Goal: Information Seeking & Learning: Learn about a topic

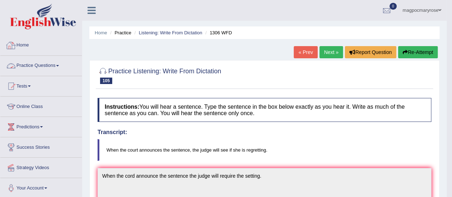
click at [31, 65] on link "Practice Questions" at bounding box center [41, 65] width 82 height 18
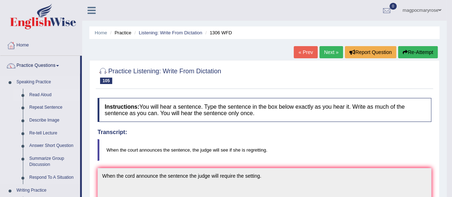
click at [39, 94] on link "Read Aloud" at bounding box center [53, 95] width 54 height 13
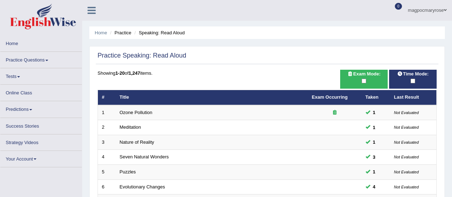
scroll to position [251, 0]
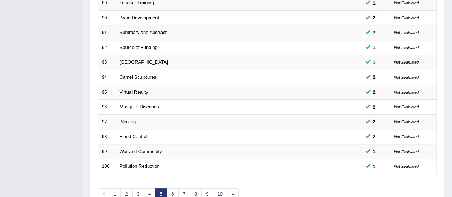
scroll to position [267, 0]
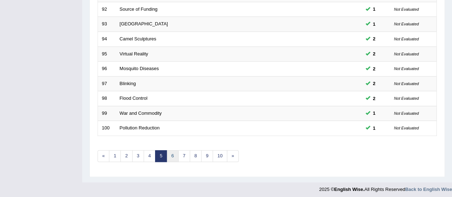
click at [171, 153] on link "6" at bounding box center [173, 156] width 12 height 12
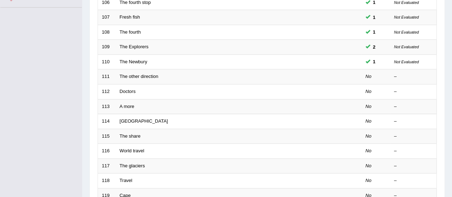
scroll to position [190, 0]
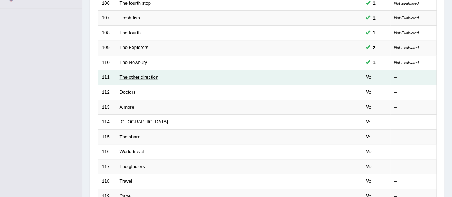
click at [144, 75] on link "The other direction" at bounding box center [139, 76] width 39 height 5
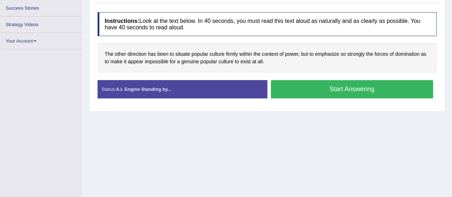
scroll to position [119, 0]
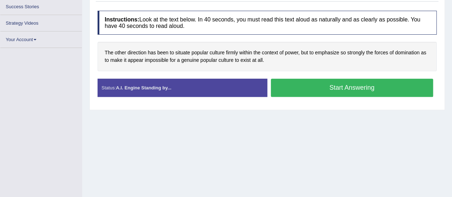
click at [338, 82] on button "Start Answering" at bounding box center [352, 88] width 163 height 18
click at [338, 85] on button "Start Answering" at bounding box center [352, 88] width 163 height 18
click at [306, 168] on div "Home Practice Speaking: Read Aloud The other direction * Remember to use the de…" at bounding box center [267, 60] width 370 height 358
click at [351, 87] on button "Start Answering" at bounding box center [352, 88] width 163 height 18
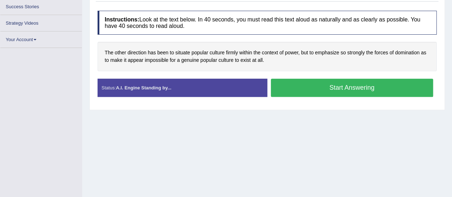
click at [337, 88] on button "Start Answering" at bounding box center [352, 88] width 163 height 18
click at [367, 87] on button "Start Answering" at bounding box center [352, 88] width 163 height 18
click at [376, 88] on button "Start Answering" at bounding box center [352, 88] width 163 height 18
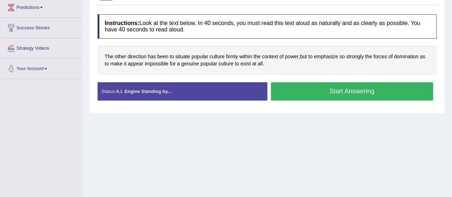
scroll to position [141, 0]
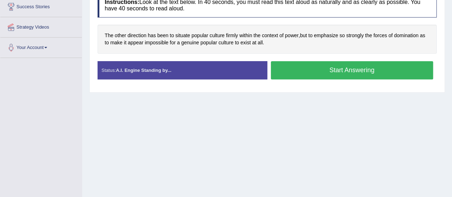
click at [285, 77] on button "Start Answering" at bounding box center [352, 70] width 163 height 18
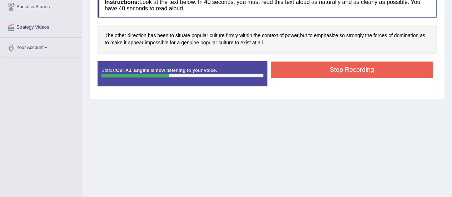
click at [356, 64] on button "Stop Recording" at bounding box center [352, 70] width 163 height 16
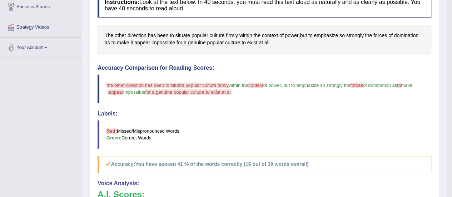
click at [279, 128] on blockquote "Red: Missed/Mispronounced Words Green: Correct Words" at bounding box center [265, 134] width 334 height 29
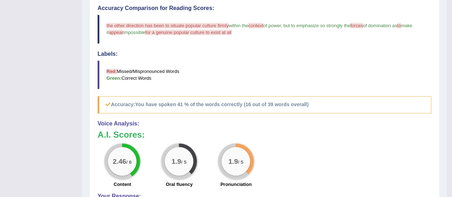
scroll to position [199, 0]
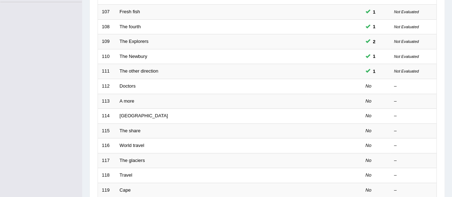
scroll to position [190, 0]
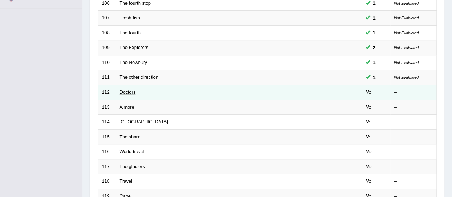
click at [125, 90] on link "Doctors" at bounding box center [128, 91] width 16 height 5
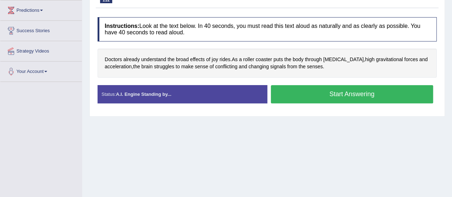
scroll to position [119, 0]
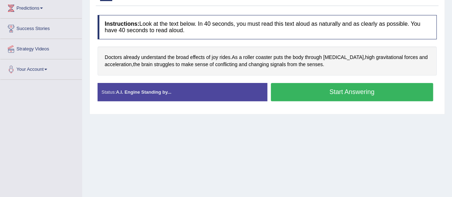
click at [318, 95] on button "Start Answering" at bounding box center [352, 92] width 163 height 18
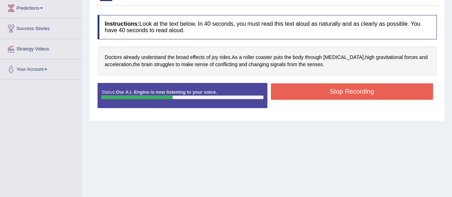
click at [318, 95] on button "Stop Recording" at bounding box center [352, 91] width 163 height 16
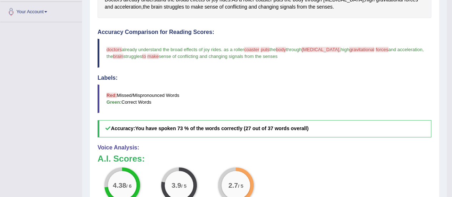
scroll to position [177, 0]
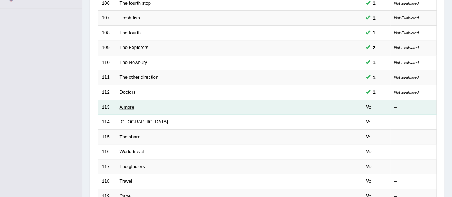
click at [127, 105] on link "A more" at bounding box center [127, 106] width 15 height 5
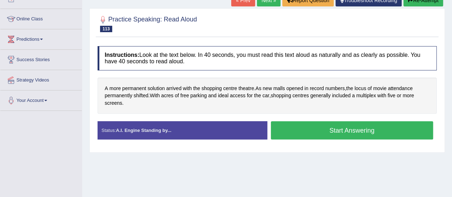
scroll to position [89, 0]
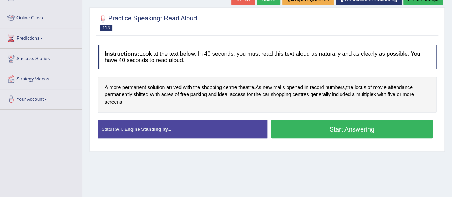
click at [339, 124] on button "Start Answering" at bounding box center [352, 129] width 163 height 18
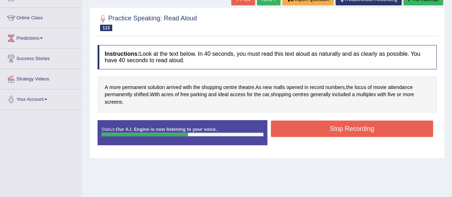
click at [339, 124] on button "Stop Recording" at bounding box center [352, 129] width 163 height 16
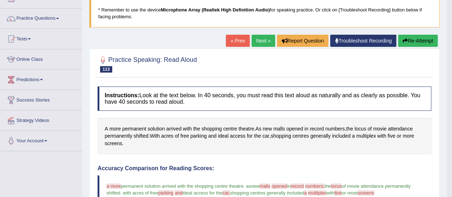
scroll to position [47, 0]
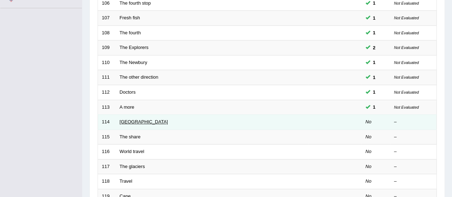
click at [124, 119] on link "Netherlands" at bounding box center [144, 121] width 48 height 5
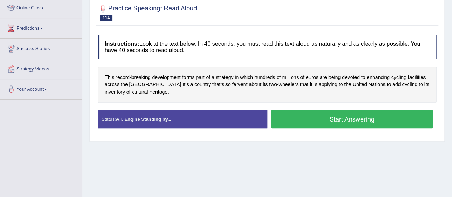
click at [329, 120] on button "Start Answering" at bounding box center [352, 119] width 163 height 18
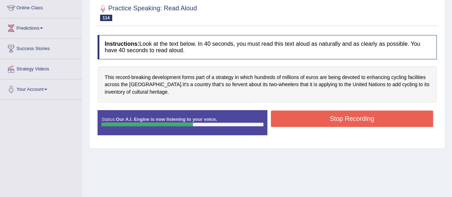
click at [329, 120] on button "Stop Recording" at bounding box center [352, 119] width 163 height 16
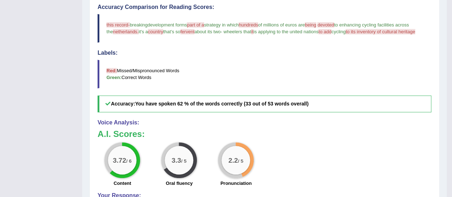
scroll to position [189, 0]
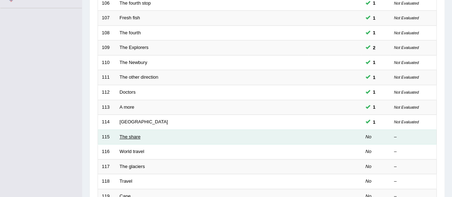
click at [124, 135] on link "The share" at bounding box center [130, 136] width 21 height 5
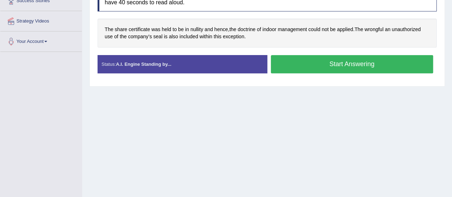
drag, startPoint x: 0, startPoint y: 0, endPoint x: 444, endPoint y: 138, distance: 464.9
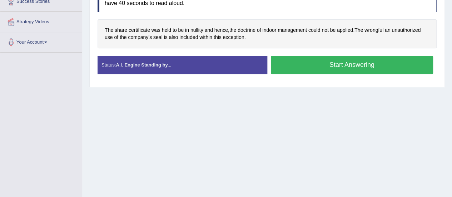
click at [338, 62] on button "Start Answering" at bounding box center [352, 65] width 163 height 18
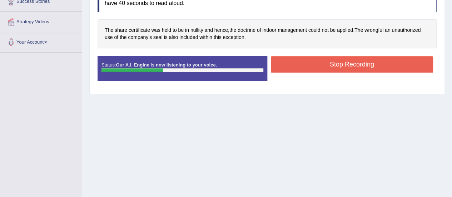
click at [338, 60] on button "Stop Recording" at bounding box center [352, 64] width 163 height 16
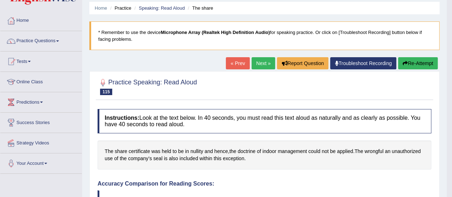
scroll to position [19, 0]
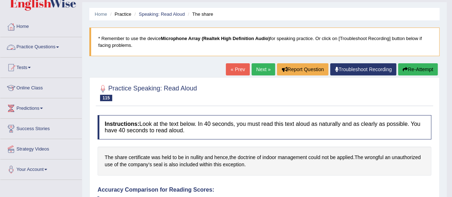
click at [54, 47] on link "Practice Questions" at bounding box center [41, 46] width 82 height 18
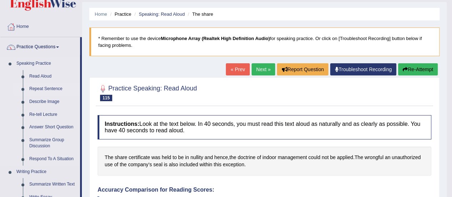
click at [46, 88] on link "Repeat Sentence" at bounding box center [53, 89] width 54 height 13
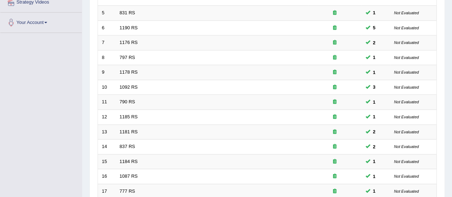
scroll to position [273, 0]
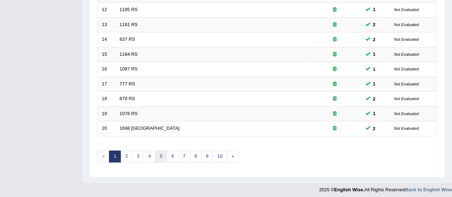
click at [159, 151] on link "5" at bounding box center [161, 157] width 12 height 12
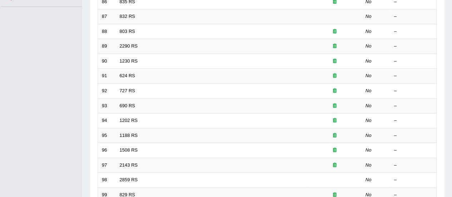
scroll to position [273, 0]
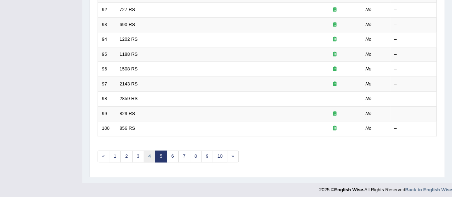
click at [150, 152] on link "4" at bounding box center [150, 157] width 12 height 12
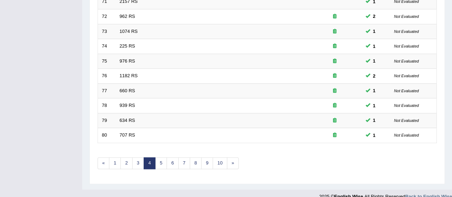
scroll to position [265, 0]
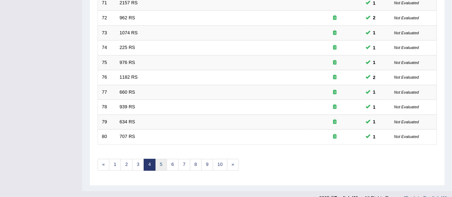
click at [160, 160] on link "5" at bounding box center [161, 165] width 12 height 12
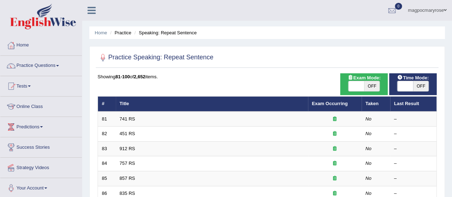
scroll to position [23, 0]
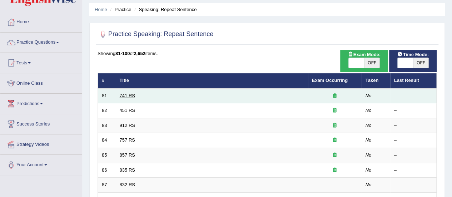
click at [129, 94] on link "741 RS" at bounding box center [127, 95] width 15 height 5
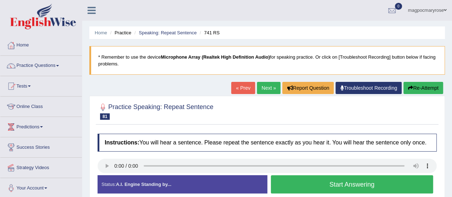
scroll to position [93, 0]
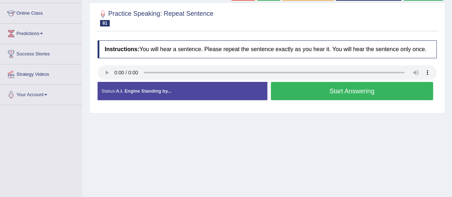
click at [293, 95] on button "Start Answering" at bounding box center [352, 91] width 163 height 18
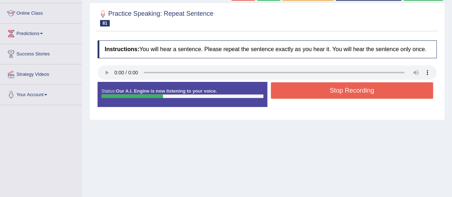
click at [293, 95] on button "Stop Recording" at bounding box center [352, 90] width 163 height 16
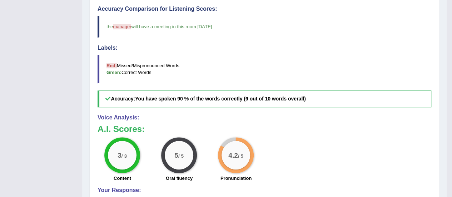
scroll to position [297, 0]
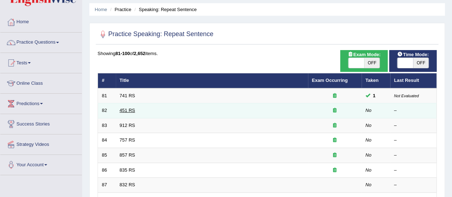
click at [129, 112] on link "451 RS" at bounding box center [127, 110] width 15 height 5
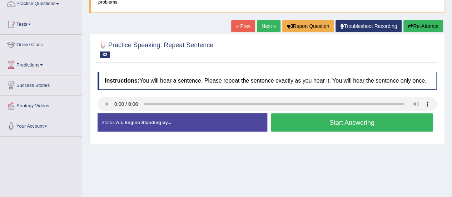
scroll to position [74, 0]
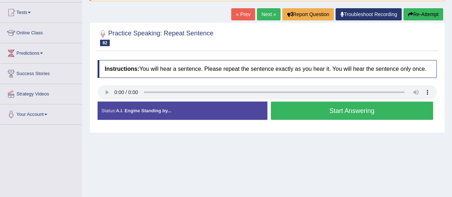
click at [284, 115] on button "Start Answering" at bounding box center [352, 111] width 163 height 18
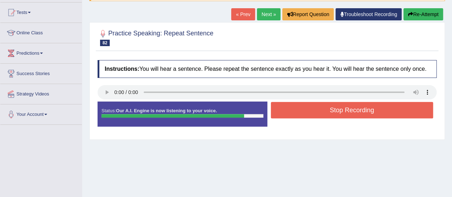
click at [284, 115] on button "Stop Recording" at bounding box center [352, 110] width 163 height 16
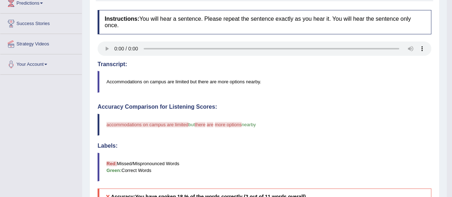
scroll to position [123, 0]
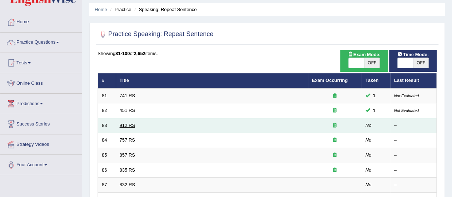
click at [125, 123] on link "912 RS" at bounding box center [127, 125] width 15 height 5
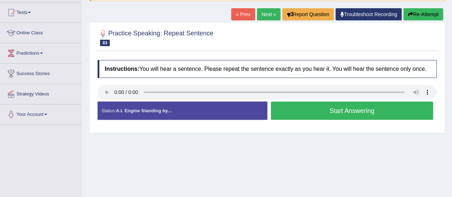
click at [310, 114] on button "Start Answering" at bounding box center [352, 111] width 163 height 18
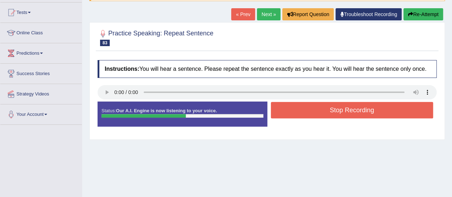
click at [310, 114] on button "Stop Recording" at bounding box center [352, 110] width 163 height 16
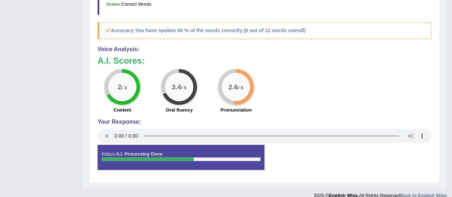
scroll to position [296, 0]
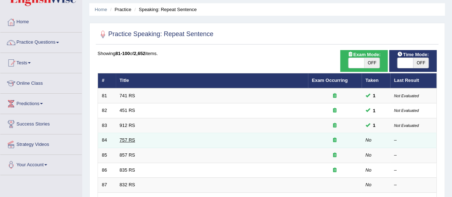
click at [127, 139] on link "757 RS" at bounding box center [127, 139] width 15 height 5
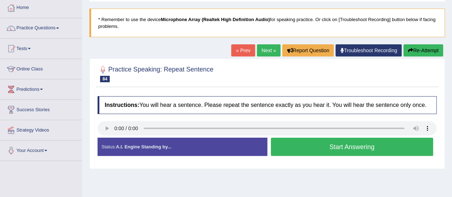
scroll to position [52, 0]
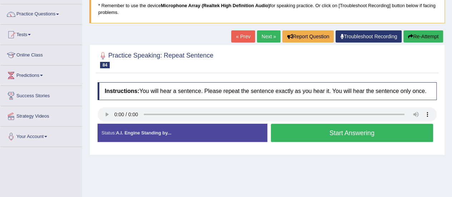
click at [286, 134] on button "Start Answering" at bounding box center [352, 133] width 163 height 18
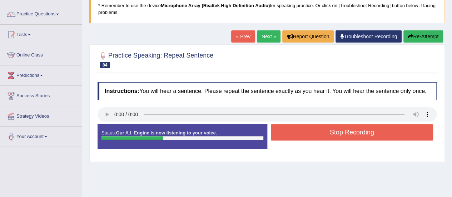
click at [286, 134] on button "Stop Recording" at bounding box center [352, 132] width 163 height 16
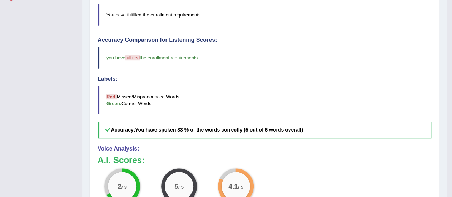
scroll to position [234, 0]
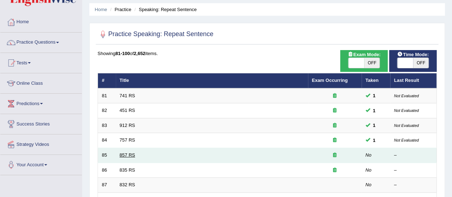
click at [128, 154] on link "857 RS" at bounding box center [127, 154] width 15 height 5
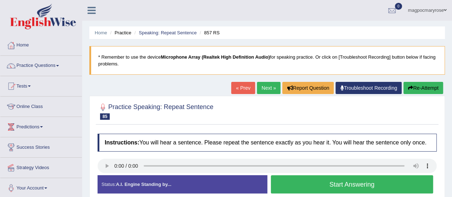
scroll to position [98, 0]
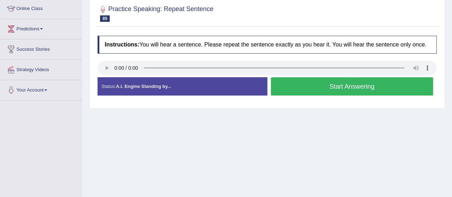
click at [295, 89] on button "Start Answering" at bounding box center [352, 86] width 163 height 18
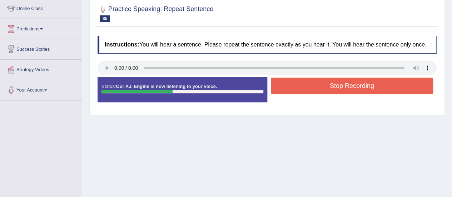
click at [295, 89] on button "Stop Recording" at bounding box center [352, 86] width 163 height 16
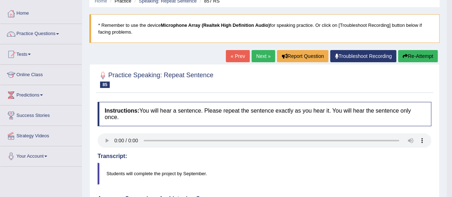
scroll to position [29, 0]
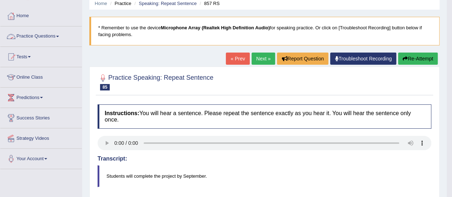
click at [46, 36] on link "Practice Questions" at bounding box center [41, 35] width 82 height 18
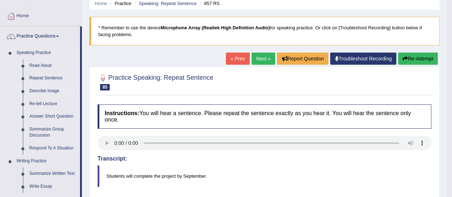
click at [41, 89] on link "Describe Image" at bounding box center [53, 91] width 54 height 13
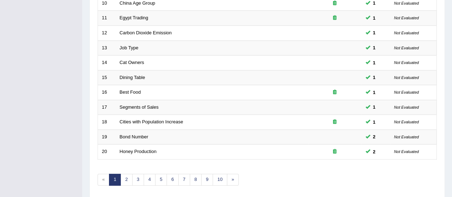
scroll to position [240, 0]
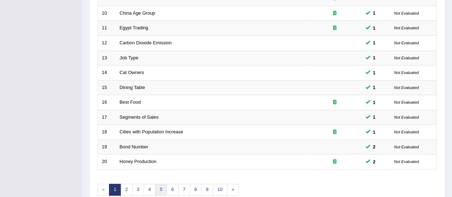
click at [161, 185] on link "5" at bounding box center [161, 190] width 12 height 12
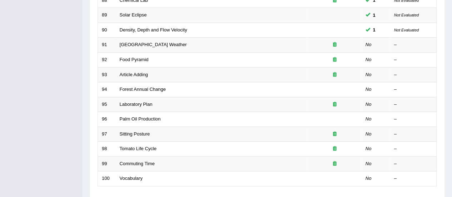
scroll to position [223, 0]
drag, startPoint x: 457, startPoint y: 59, endPoint x: 454, endPoint y: 146, distance: 87.7
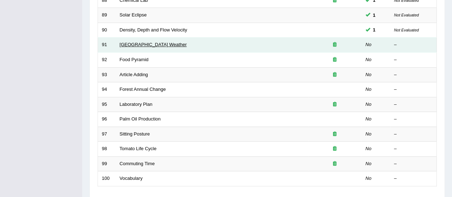
click at [139, 45] on link "[GEOGRAPHIC_DATA] Weather" at bounding box center [153, 44] width 67 height 5
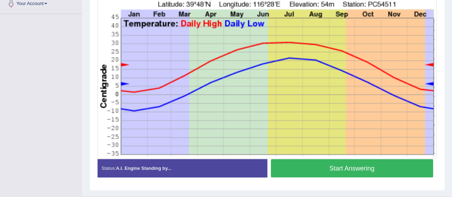
scroll to position [185, 0]
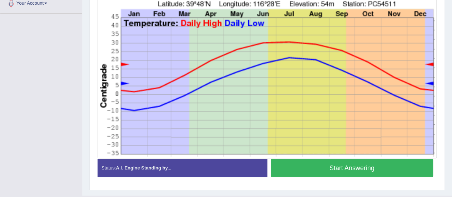
click at [351, 165] on button "Start Answering" at bounding box center [352, 168] width 163 height 18
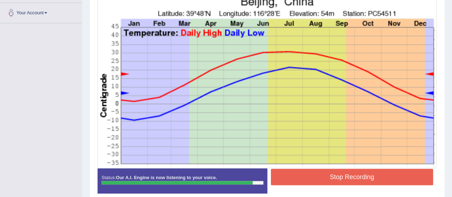
scroll to position [177, 0]
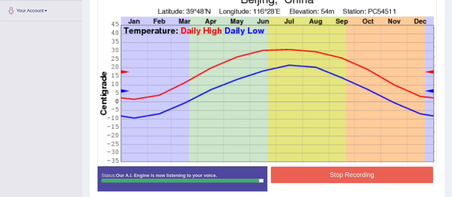
click at [348, 176] on button "Stop Recording" at bounding box center [352, 175] width 163 height 16
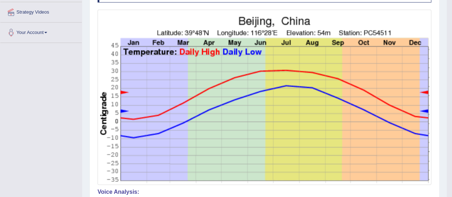
scroll to position [148, 0]
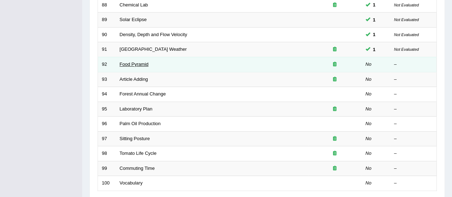
click at [139, 62] on link "Food Pyramid" at bounding box center [134, 64] width 29 height 5
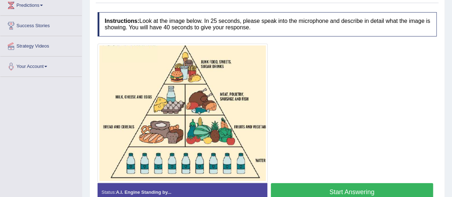
scroll to position [152, 0]
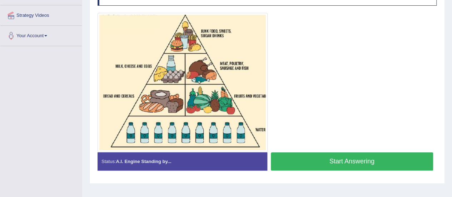
drag, startPoint x: 457, startPoint y: 62, endPoint x: 457, endPoint y: 137, distance: 75.5
click at [329, 162] on button "Start Answering" at bounding box center [352, 161] width 163 height 18
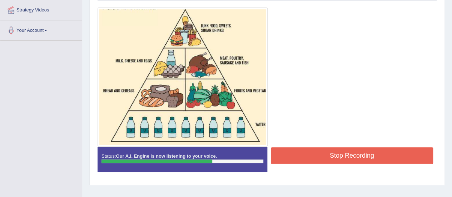
scroll to position [175, 0]
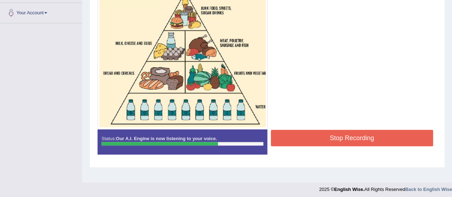
click at [358, 139] on button "Stop Recording" at bounding box center [352, 138] width 163 height 16
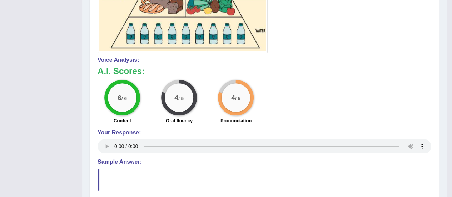
scroll to position [256, 0]
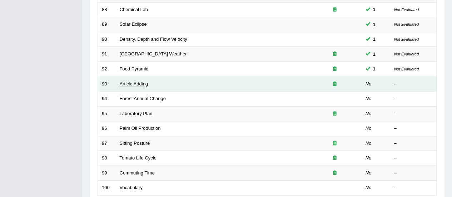
click at [135, 83] on link "Article Adding" at bounding box center [134, 83] width 29 height 5
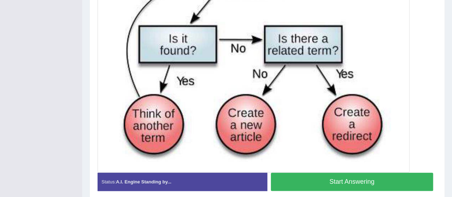
scroll to position [266, 0]
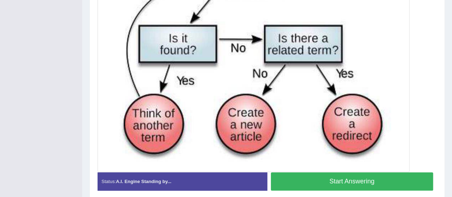
click at [376, 178] on button "Start Answering" at bounding box center [352, 181] width 163 height 18
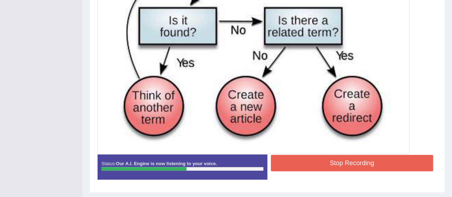
scroll to position [284, 0]
click at [376, 160] on button "Stop Recording" at bounding box center [352, 163] width 163 height 16
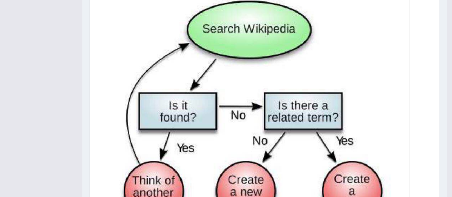
scroll to position [190, 0]
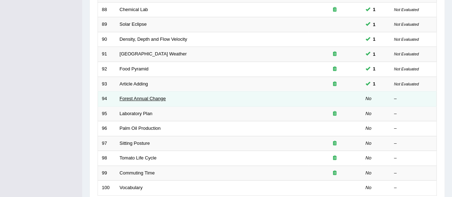
click at [144, 96] on link "Forest Annual Change" at bounding box center [143, 98] width 46 height 5
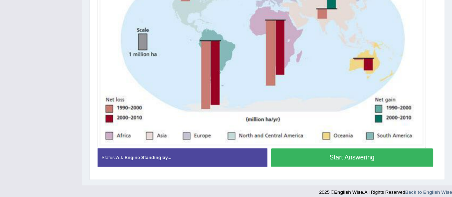
scroll to position [223, 0]
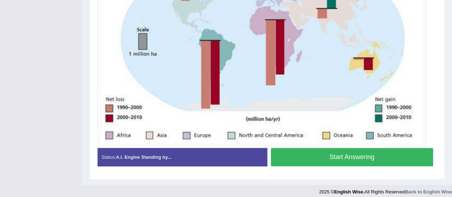
drag, startPoint x: 457, startPoint y: 48, endPoint x: 443, endPoint y: 148, distance: 101.2
click at [368, 157] on button "Start Answering" at bounding box center [352, 157] width 163 height 18
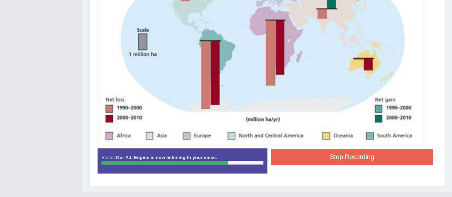
scroll to position [210, 0]
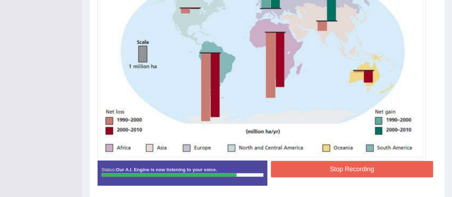
click at [355, 167] on button "Stop Recording" at bounding box center [352, 169] width 163 height 16
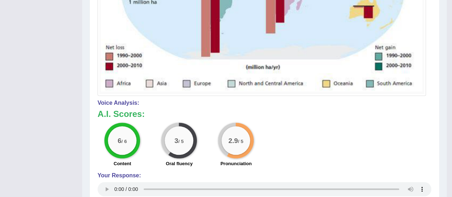
scroll to position [288, 0]
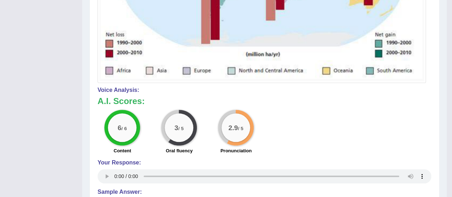
drag, startPoint x: 452, startPoint y: 124, endPoint x: 447, endPoint y: 87, distance: 37.5
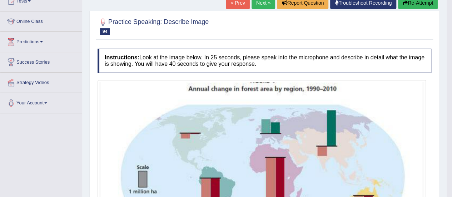
scroll to position [77, 0]
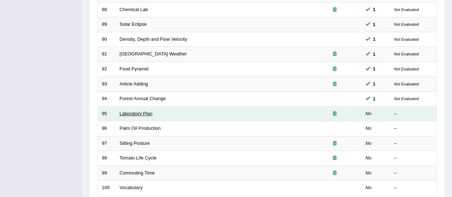
click at [139, 111] on link "Laboratory Plan" at bounding box center [136, 113] width 33 height 5
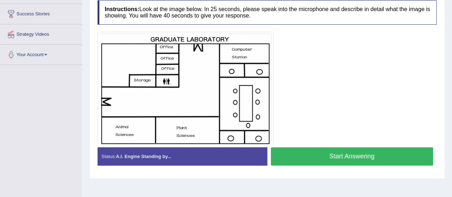
scroll to position [138, 0]
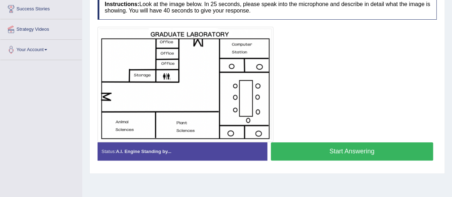
click at [330, 153] on button "Start Answering" at bounding box center [352, 151] width 163 height 18
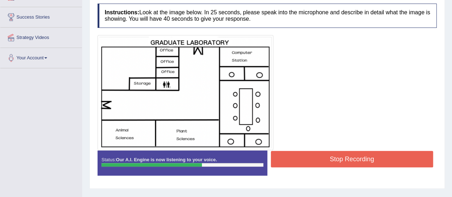
scroll to position [132, 0]
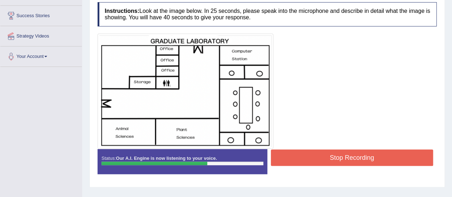
click at [363, 156] on button "Stop Recording" at bounding box center [352, 157] width 163 height 16
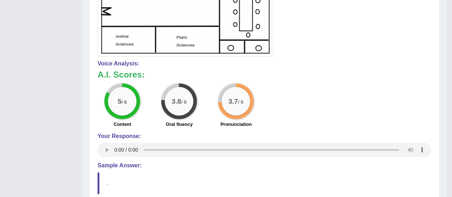
scroll to position [246, 0]
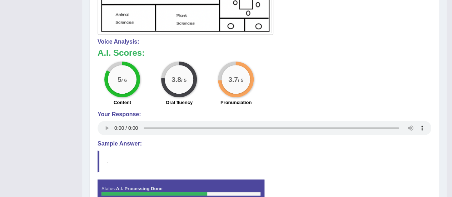
drag, startPoint x: 448, startPoint y: 144, endPoint x: 457, endPoint y: 139, distance: 11.2
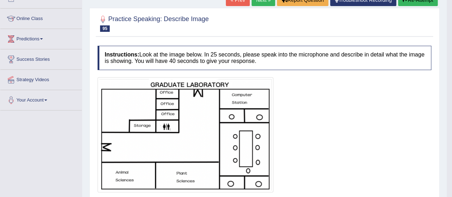
scroll to position [46, 0]
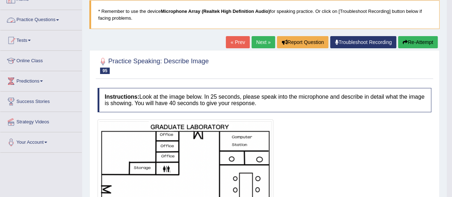
click at [26, 19] on link "Practice Questions" at bounding box center [41, 19] width 82 height 18
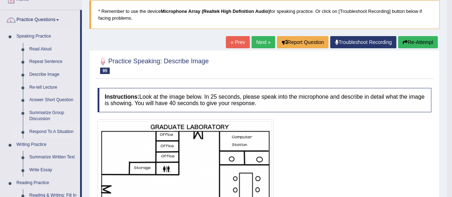
click at [43, 131] on link "Respond To A Situation" at bounding box center [53, 132] width 54 height 13
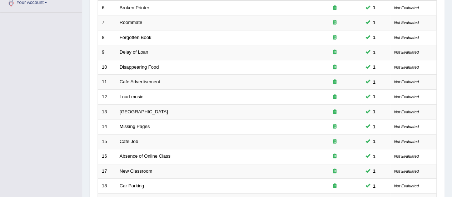
scroll to position [273, 0]
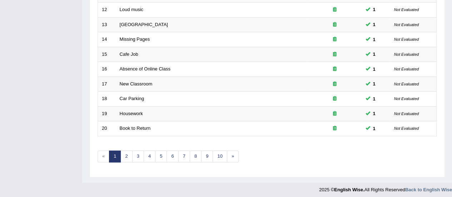
drag, startPoint x: 0, startPoint y: 0, endPoint x: 437, endPoint y: 195, distance: 478.5
click at [158, 154] on link "5" at bounding box center [161, 157] width 12 height 12
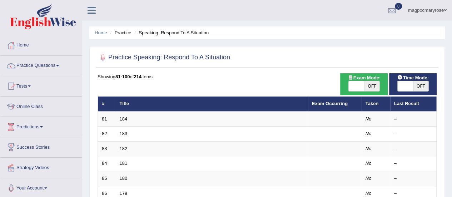
scroll to position [254, 0]
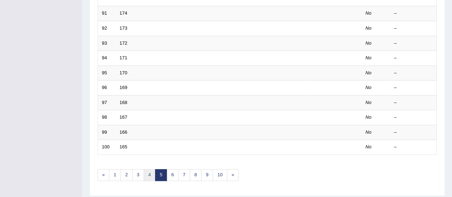
click at [148, 173] on link "4" at bounding box center [150, 175] width 12 height 12
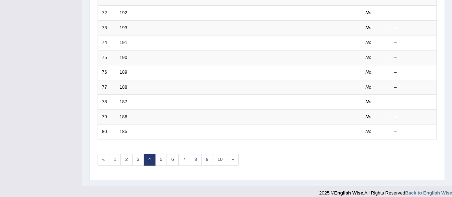
scroll to position [269, 0]
click at [134, 157] on link "3" at bounding box center [138, 161] width 12 height 12
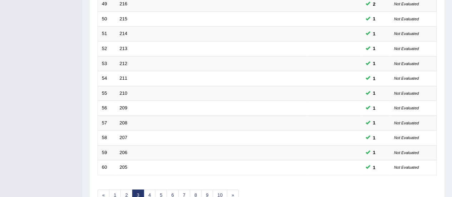
scroll to position [234, 0]
click at [149, 193] on link "4" at bounding box center [150, 195] width 12 height 12
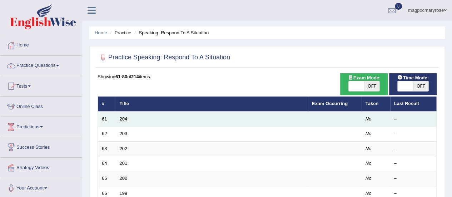
click at [123, 119] on link "204" at bounding box center [124, 118] width 8 height 5
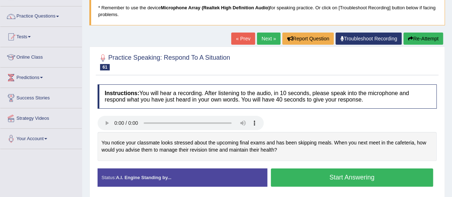
scroll to position [77, 0]
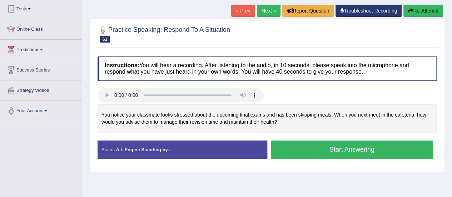
click at [296, 149] on button "Start Answering" at bounding box center [352, 150] width 163 height 18
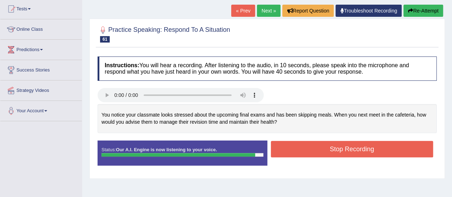
click at [296, 149] on button "Stop Recording" at bounding box center [352, 149] width 163 height 16
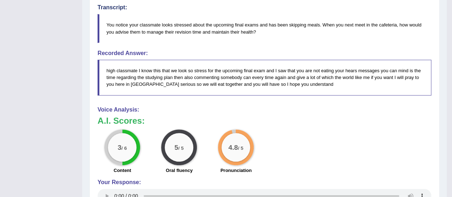
scroll to position [253, 0]
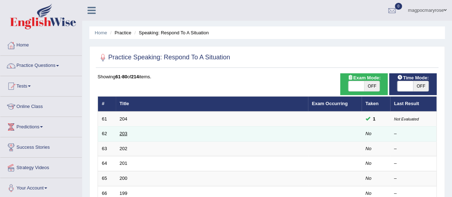
click at [123, 133] on link "203" at bounding box center [124, 133] width 8 height 5
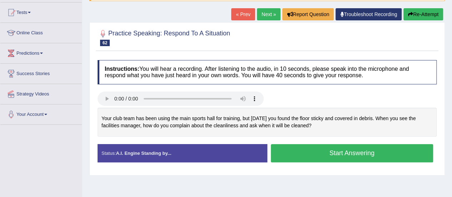
click at [289, 153] on button "Start Answering" at bounding box center [352, 153] width 163 height 18
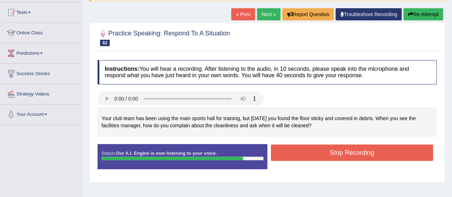
click at [289, 153] on button "Stop Recording" at bounding box center [352, 152] width 163 height 16
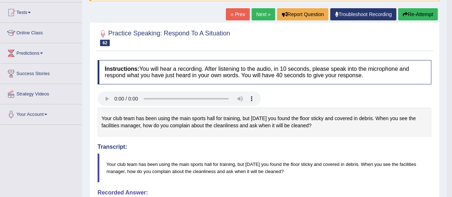
drag, startPoint x: 457, startPoint y: 86, endPoint x: 456, endPoint y: 118, distance: 32.2
click at [452, 118] on html "Toggle navigation Home Practice Questions Speaking Practice Read Aloud Repeat S…" at bounding box center [226, 24] width 452 height 197
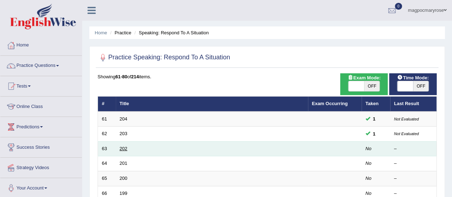
click at [122, 148] on link "202" at bounding box center [124, 148] width 8 height 5
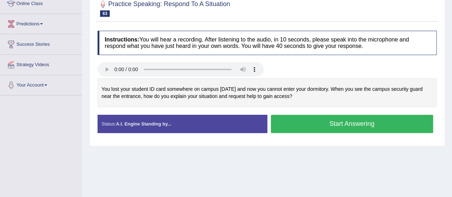
click at [293, 123] on button "Start Answering" at bounding box center [352, 124] width 163 height 18
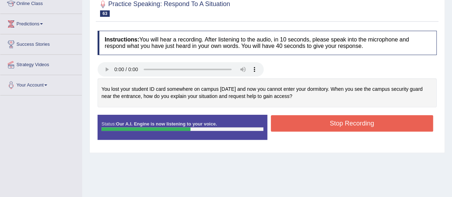
click at [293, 123] on button "Stop Recording" at bounding box center [352, 123] width 163 height 16
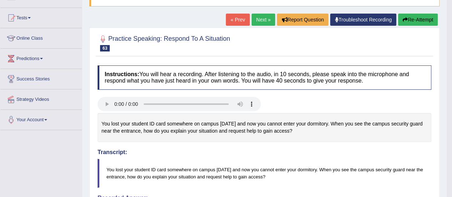
scroll to position [64, 0]
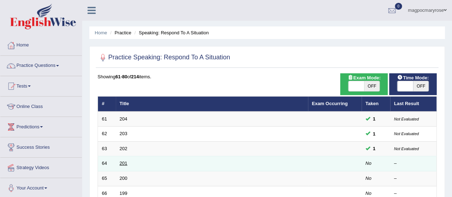
click at [123, 162] on link "201" at bounding box center [124, 163] width 8 height 5
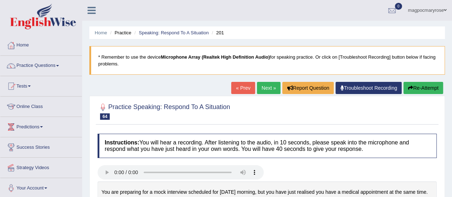
click at [452, 75] on html "Toggle navigation Home Practice Questions Speaking Practice Read Aloud Repeat S…" at bounding box center [226, 98] width 452 height 197
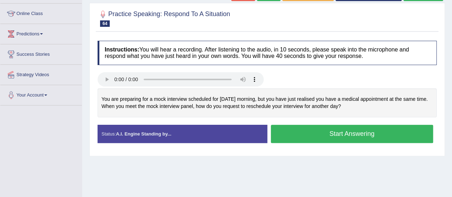
scroll to position [95, 0]
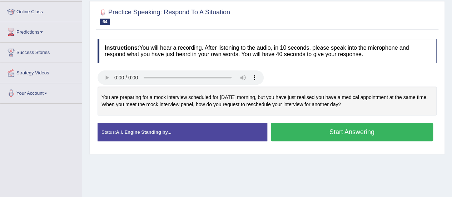
click at [312, 128] on button "Start Answering" at bounding box center [352, 132] width 163 height 18
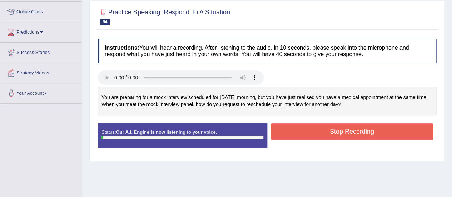
click at [312, 128] on button "Stop Recording" at bounding box center [352, 131] width 163 height 16
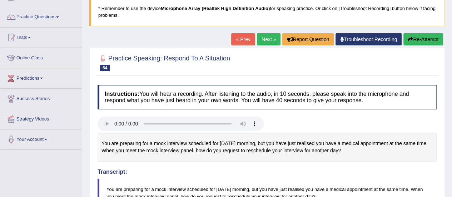
scroll to position [34, 0]
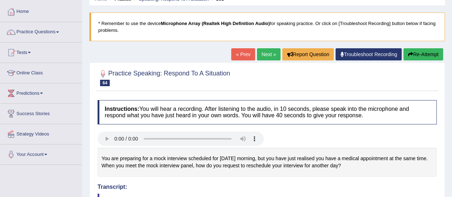
click at [421, 58] on button "Re-Attempt" at bounding box center [424, 54] width 40 height 12
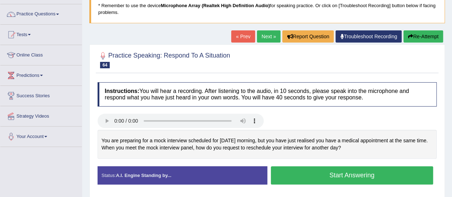
scroll to position [69, 0]
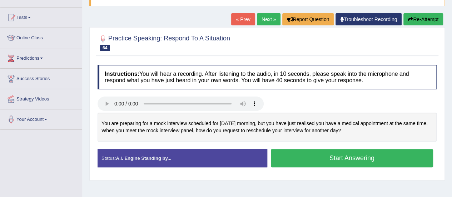
click at [340, 156] on button "Start Answering" at bounding box center [352, 158] width 163 height 18
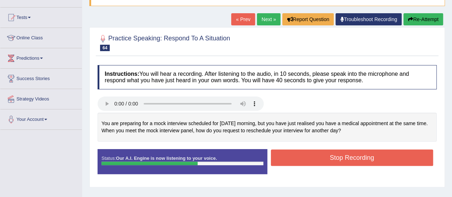
click at [340, 156] on button "Stop Recording" at bounding box center [352, 157] width 163 height 16
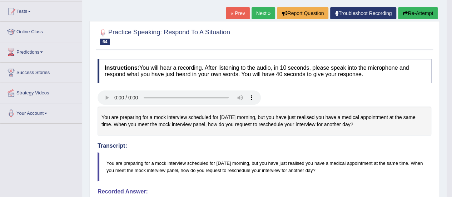
scroll to position [67, 0]
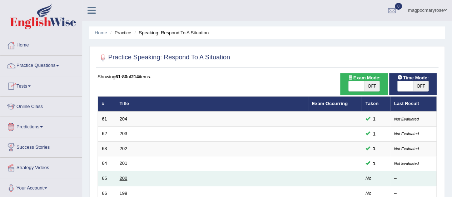
click at [124, 178] on link "200" at bounding box center [124, 178] width 8 height 5
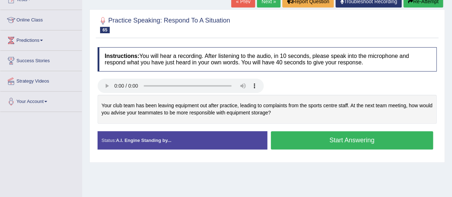
scroll to position [90, 0]
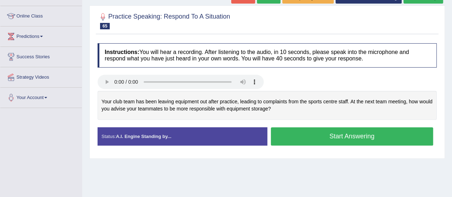
click at [442, 107] on html "Toggle navigation Home Practice Questions Speaking Practice Read Aloud Repeat S…" at bounding box center [226, 8] width 452 height 197
click at [366, 140] on button "Start Answering" at bounding box center [352, 136] width 163 height 18
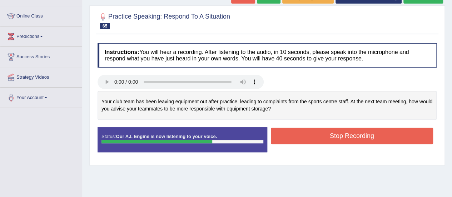
click at [361, 134] on button "Stop Recording" at bounding box center [352, 136] width 163 height 16
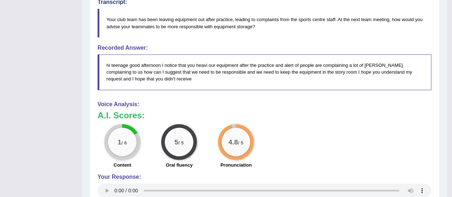
scroll to position [220, 0]
